Goal: Task Accomplishment & Management: Manage account settings

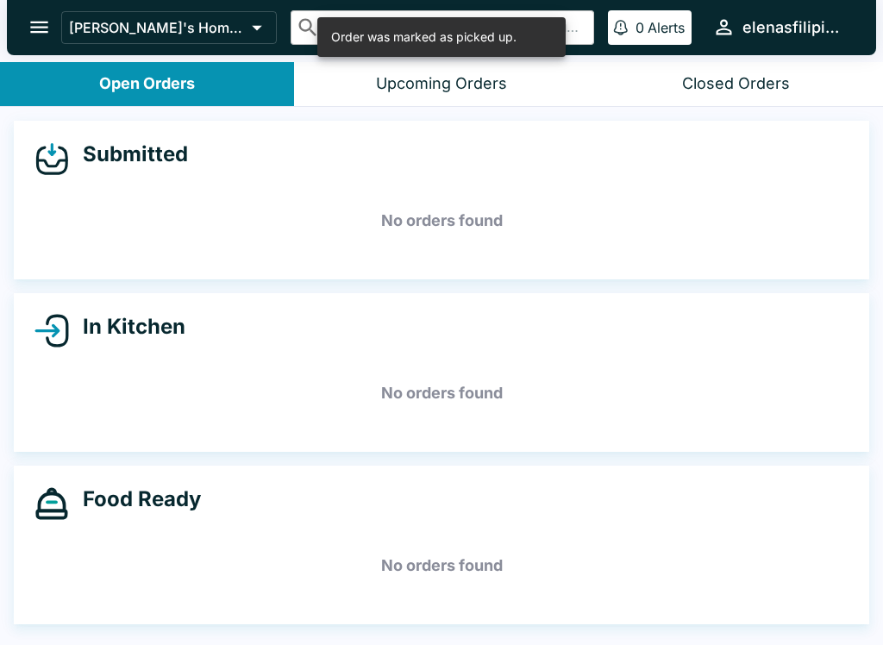
click at [23, 31] on button "open drawer" at bounding box center [39, 27] width 44 height 44
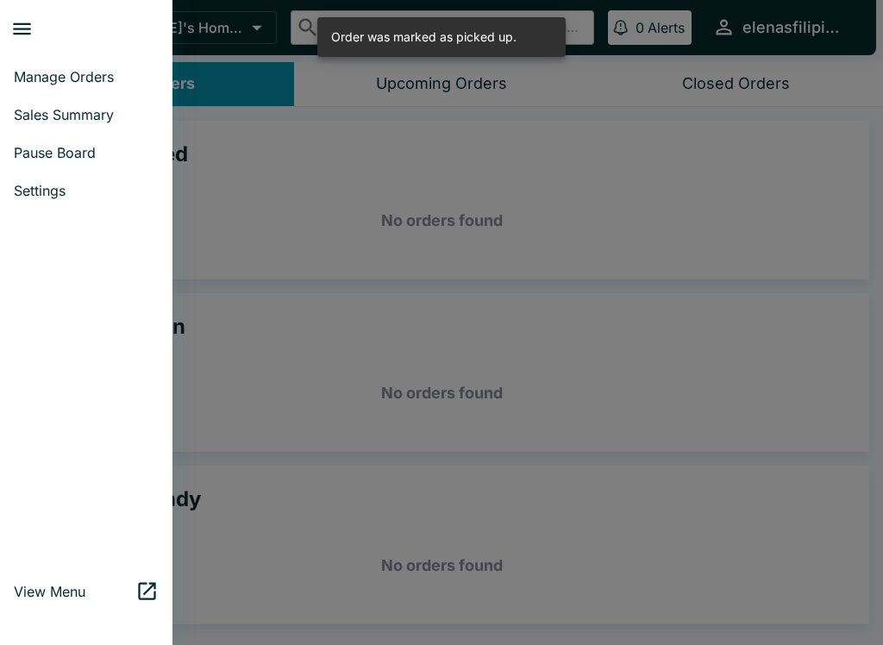
click at [72, 149] on span "Pause Board" at bounding box center [86, 152] width 145 height 17
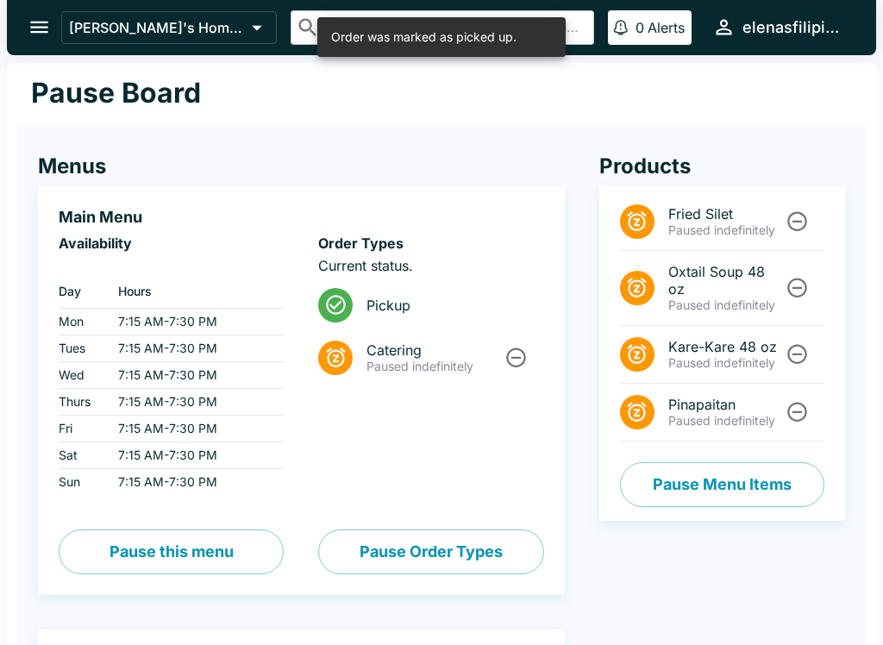
click at [694, 481] on button "Pause Menu Items" at bounding box center [722, 484] width 204 height 45
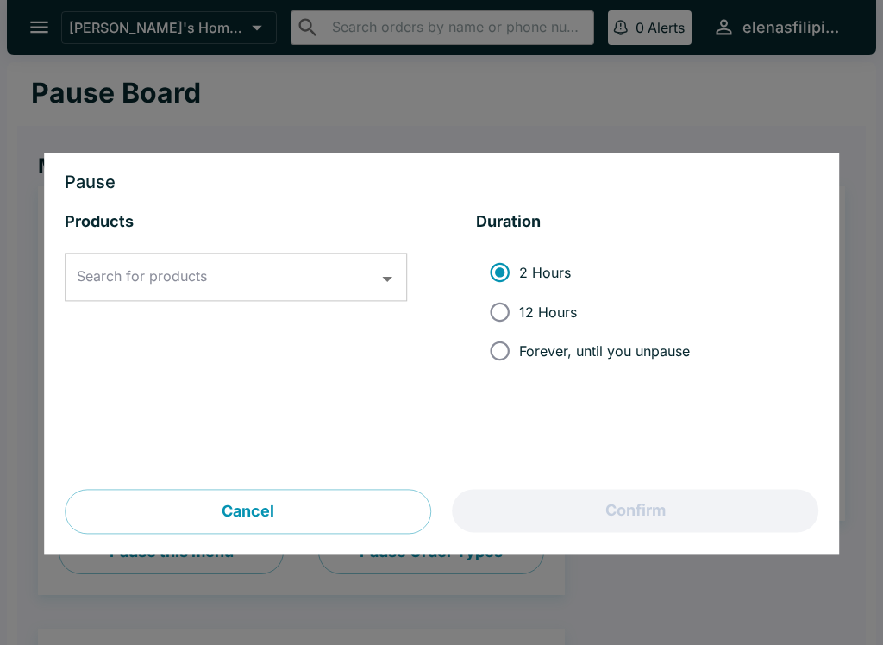
click at [203, 270] on div "Search for products Search for products" at bounding box center [236, 277] width 342 height 48
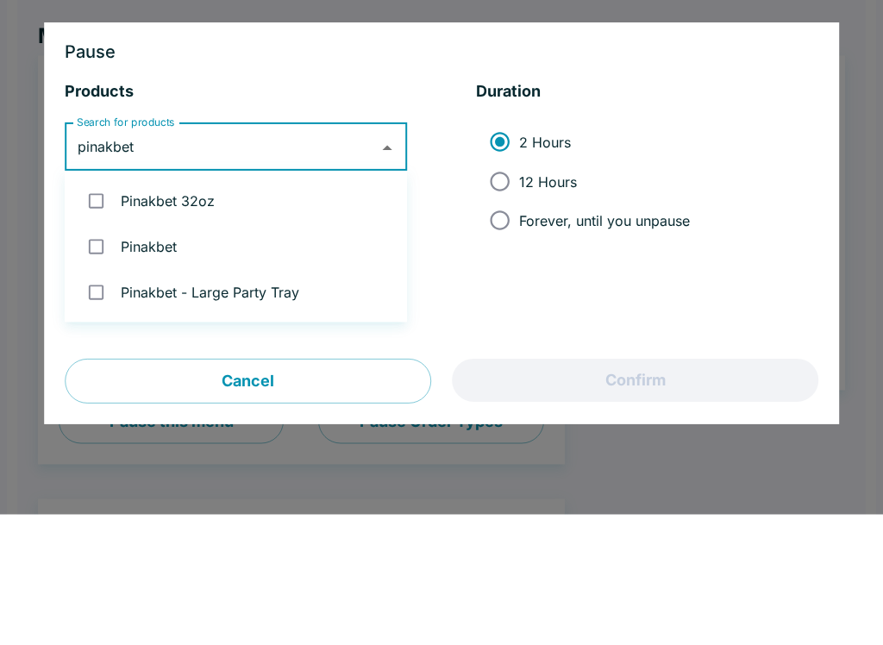
type input "pinakbet"
click at [503, 332] on input "Forever, until you unpause" at bounding box center [499, 351] width 39 height 39
radio input "true"
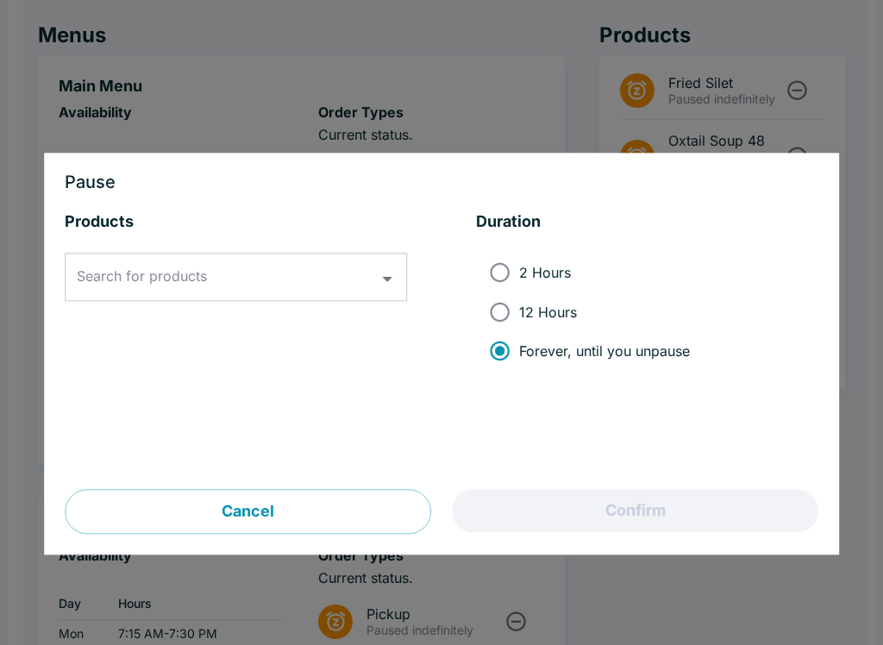
click at [274, 272] on input "Search for products" at bounding box center [222, 277] width 301 height 33
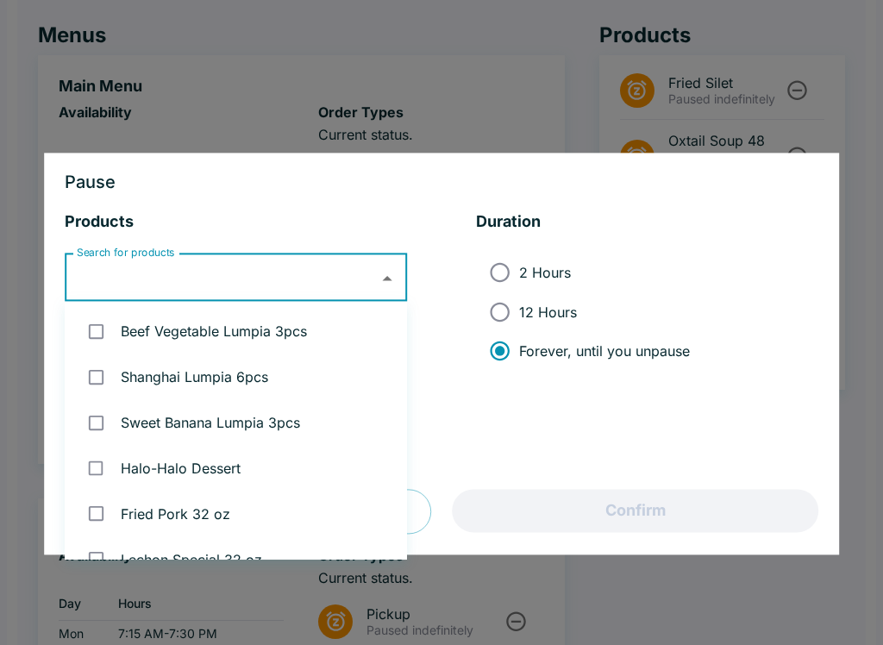
scroll to position [130, 0]
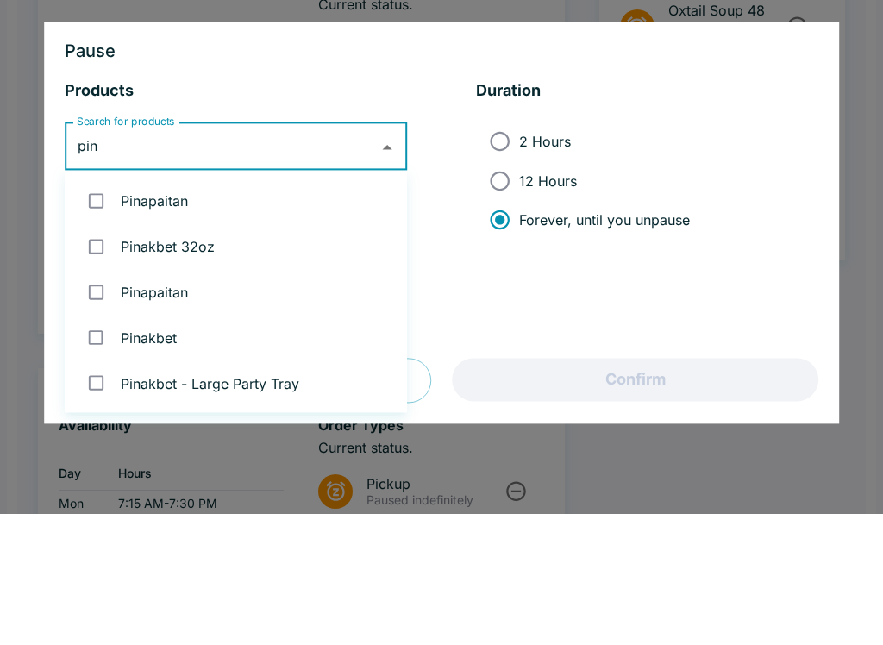
type input "[PERSON_NAME]"
click at [90, 359] on input "checkbox" at bounding box center [95, 376] width 35 height 35
checkbox input "true"
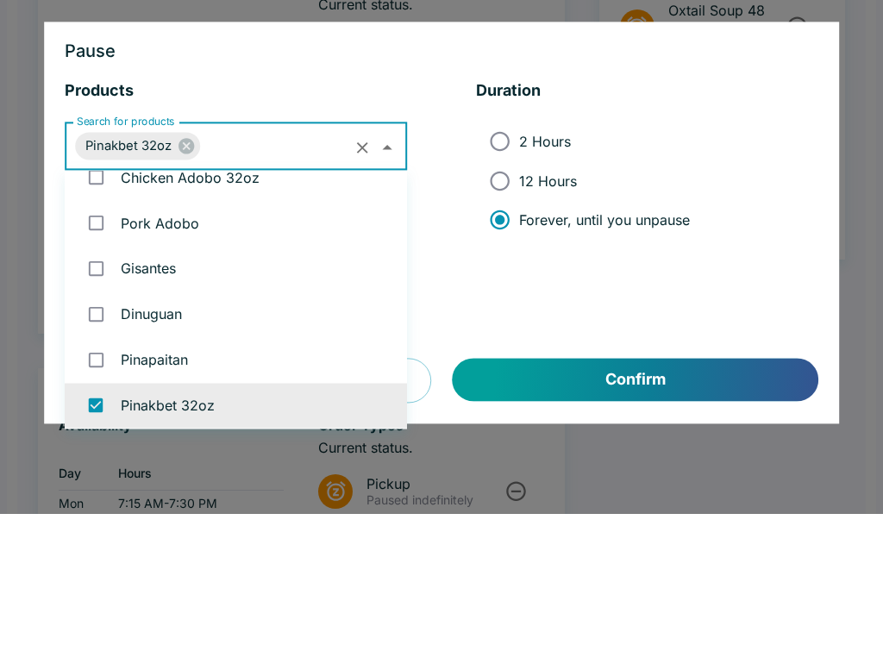
click at [499, 332] on input "Forever, until you unpause" at bounding box center [499, 351] width 39 height 39
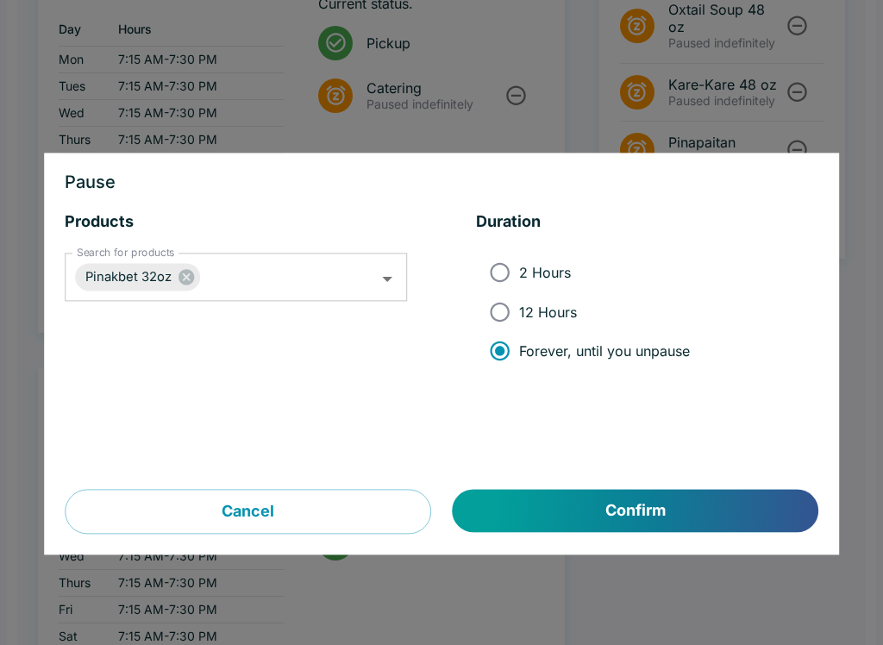
click at [623, 509] on button "Confirm" at bounding box center [636, 511] width 366 height 43
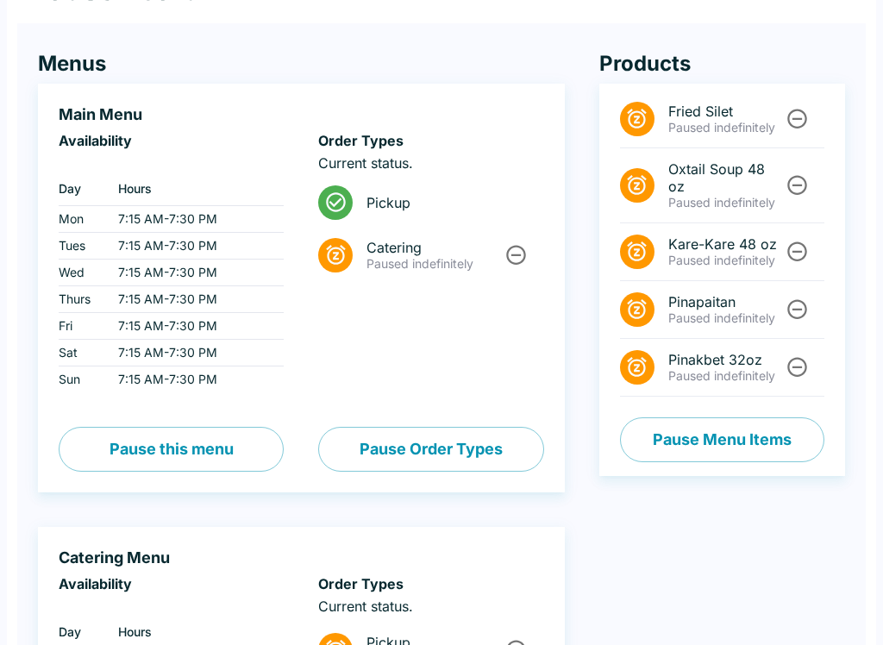
scroll to position [103, 0]
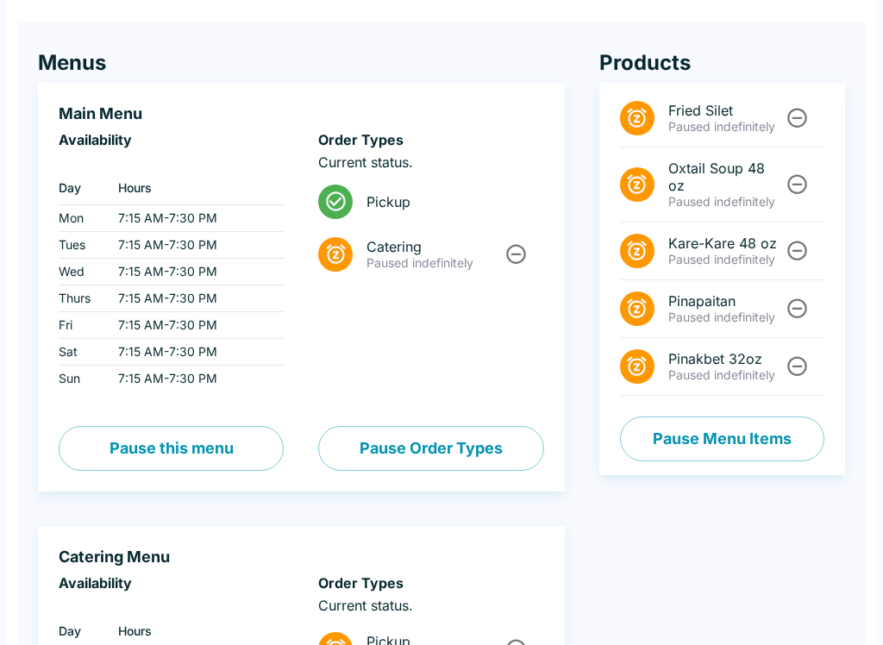
click at [707, 449] on button "Pause Menu Items" at bounding box center [722, 438] width 204 height 45
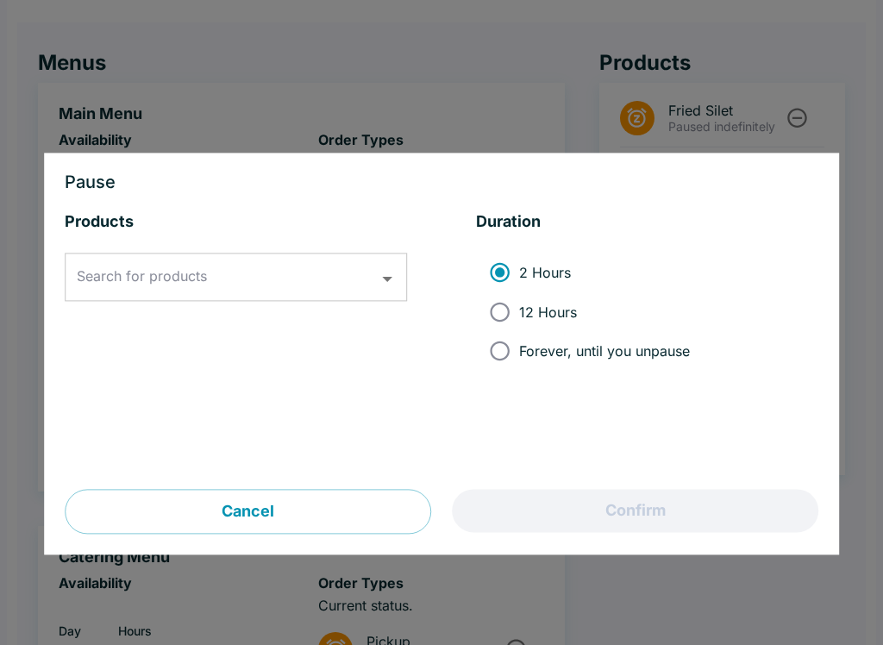
click at [251, 521] on button "Cancel" at bounding box center [248, 512] width 366 height 45
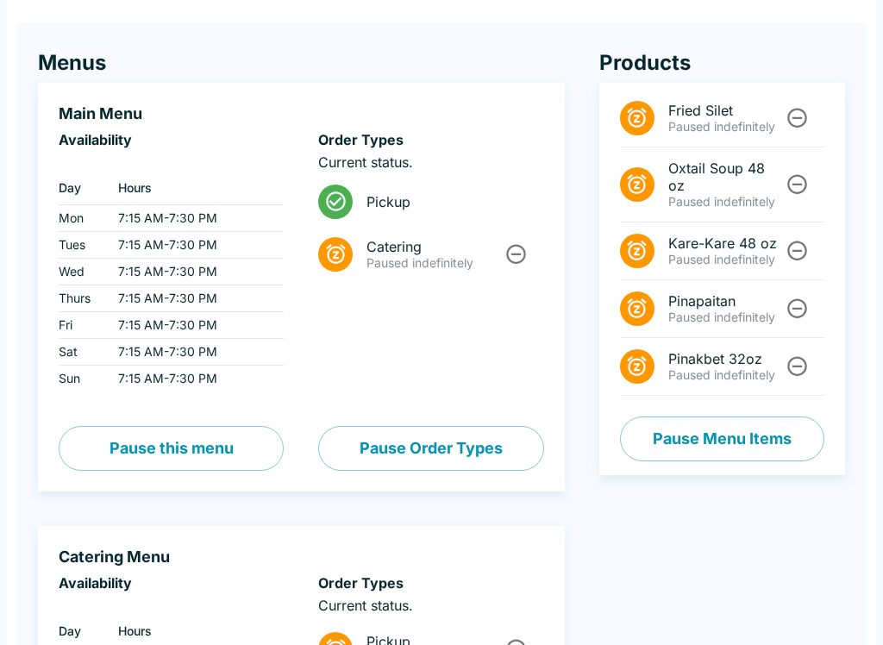
scroll to position [0, 0]
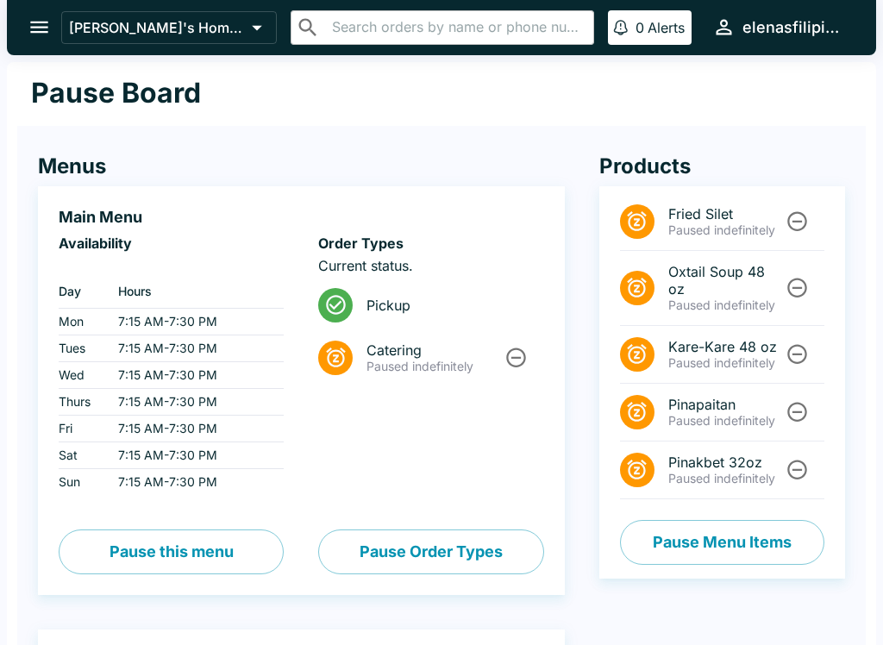
click at [38, 43] on button "open drawer" at bounding box center [39, 27] width 44 height 44
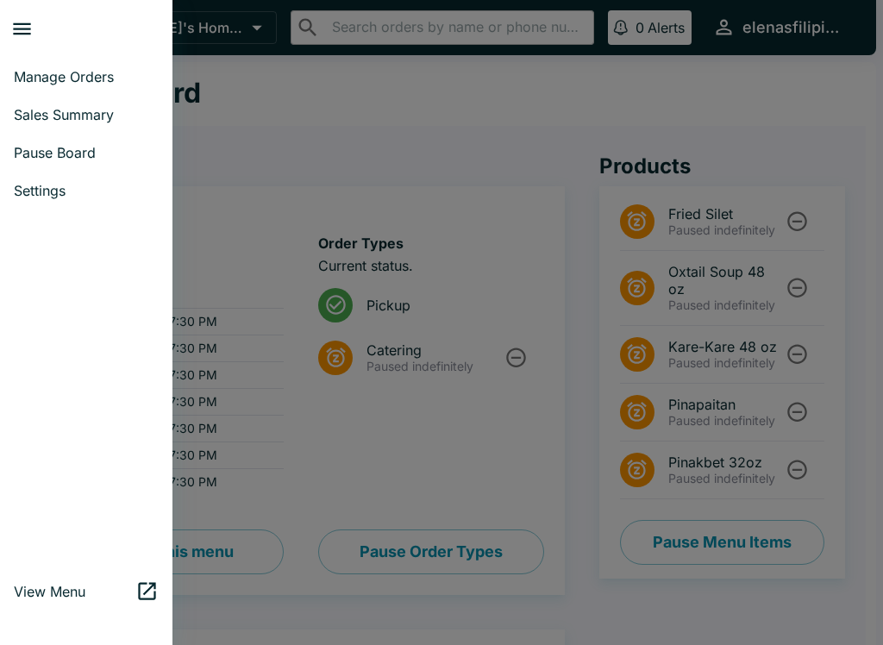
click at [71, 64] on link "Manage Orders" at bounding box center [86, 77] width 172 height 38
